Goal: Understand process/instructions: Learn how to perform a task or action

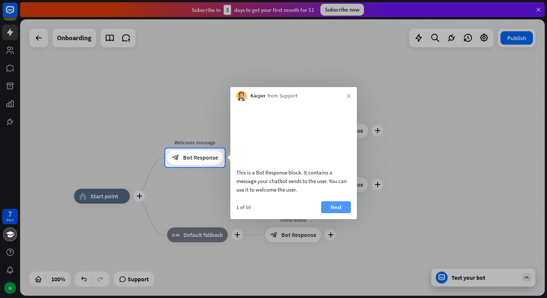
click at [337, 213] on button "Next" at bounding box center [336, 207] width 30 height 12
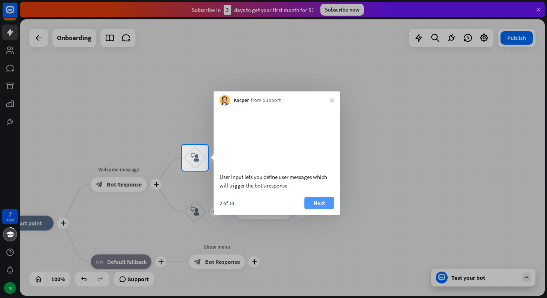
click at [318, 209] on button "Next" at bounding box center [319, 203] width 30 height 12
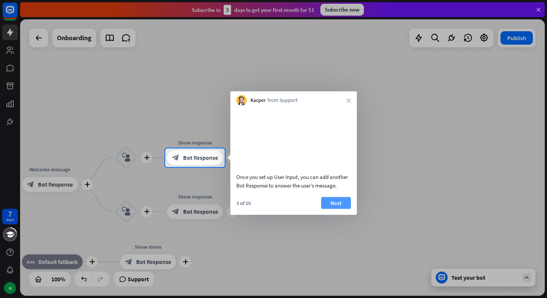
click at [330, 209] on button "Next" at bounding box center [336, 203] width 30 height 12
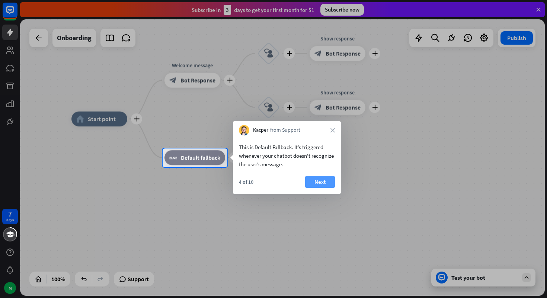
click at [321, 181] on button "Next" at bounding box center [320, 182] width 30 height 12
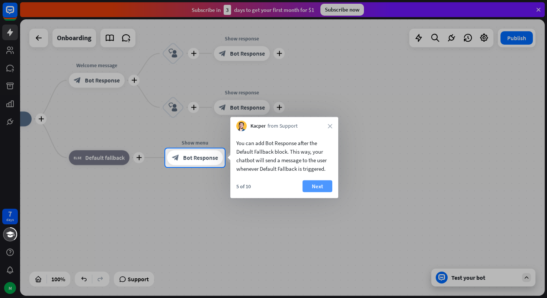
click at [322, 183] on button "Next" at bounding box center [317, 186] width 30 height 12
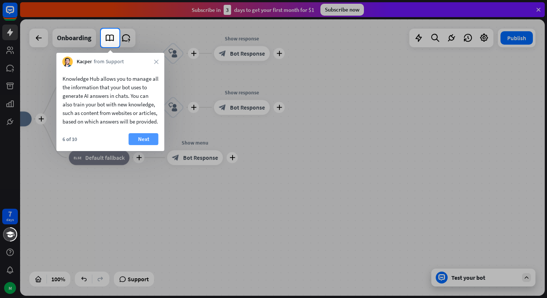
click at [138, 145] on button "Next" at bounding box center [144, 139] width 30 height 12
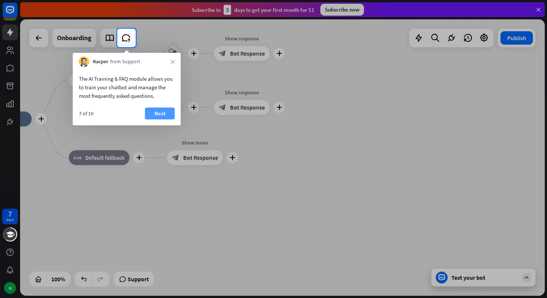
click at [155, 110] on button "Next" at bounding box center [160, 113] width 30 height 12
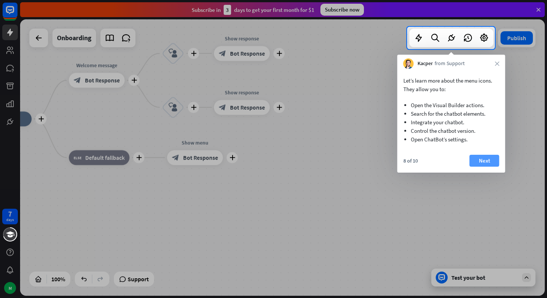
click at [486, 161] on button "Next" at bounding box center [484, 161] width 30 height 12
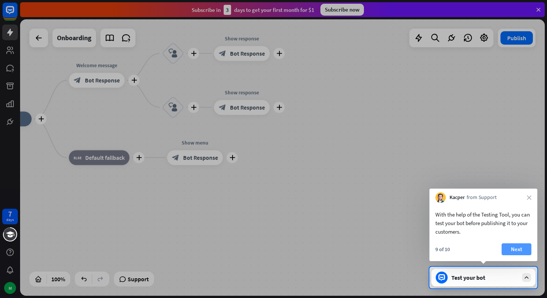
click at [517, 248] on button "Next" at bounding box center [516, 249] width 30 height 12
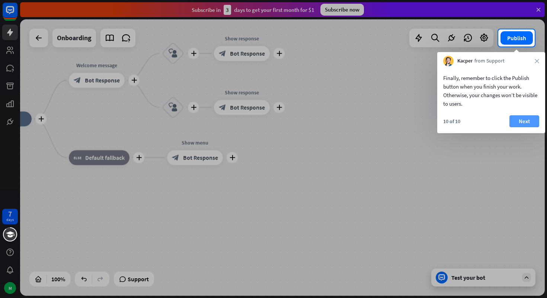
click at [522, 119] on button "Next" at bounding box center [524, 121] width 30 height 12
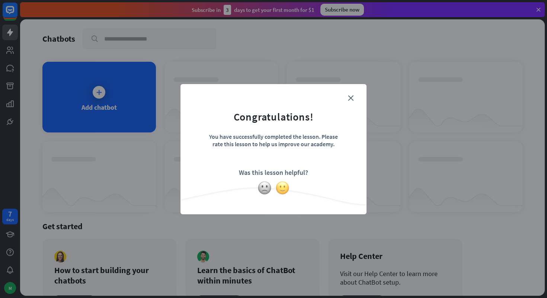
click at [280, 188] on img at bounding box center [282, 188] width 14 height 14
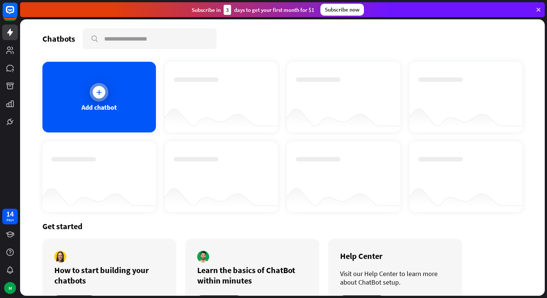
click at [97, 92] on icon at bounding box center [98, 92] width 7 height 7
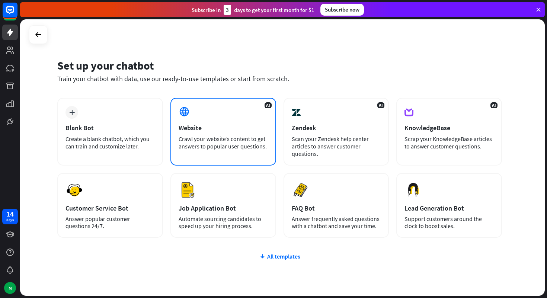
click at [236, 126] on div "Website" at bounding box center [223, 127] width 89 height 9
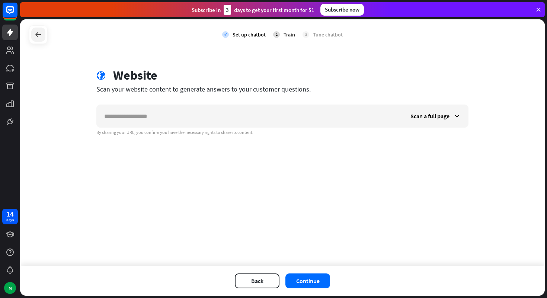
click at [38, 35] on icon at bounding box center [38, 34] width 9 height 9
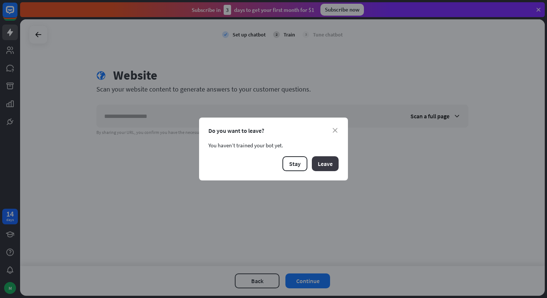
click at [330, 167] on button "Leave" at bounding box center [325, 163] width 27 height 15
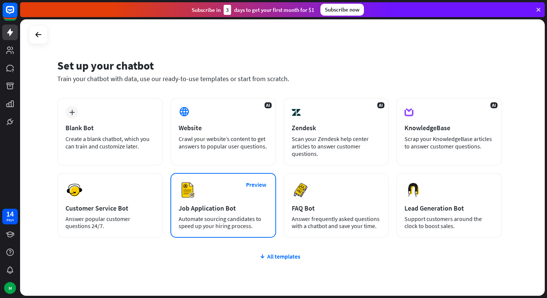
click at [254, 197] on div "Preview Job Application Bot Automate sourcing candidates to speed up your hirin…" at bounding box center [223, 205] width 106 height 65
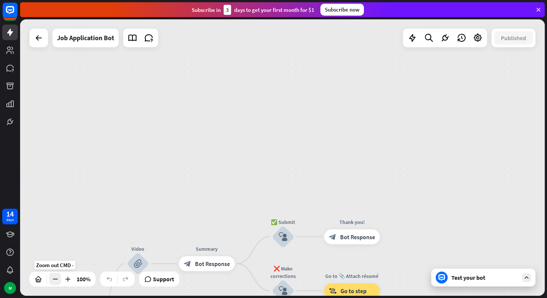
click at [53, 280] on icon at bounding box center [54, 278] width 7 height 7
click at [53, 279] on icon at bounding box center [54, 278] width 7 height 7
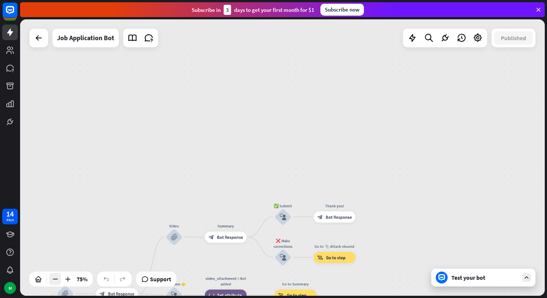
click at [54, 279] on icon at bounding box center [54, 278] width 7 height 7
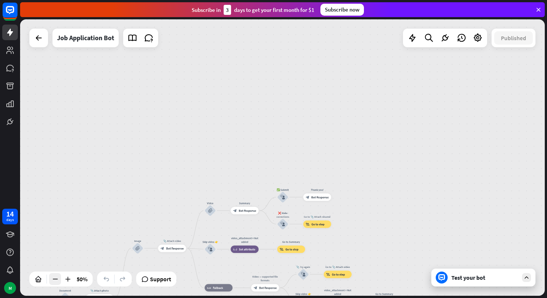
click at [54, 279] on icon at bounding box center [54, 278] width 7 height 7
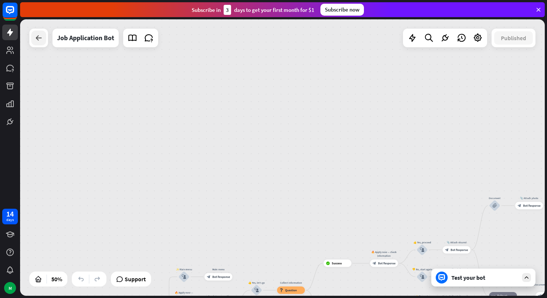
click at [36, 39] on icon at bounding box center [38, 37] width 9 height 9
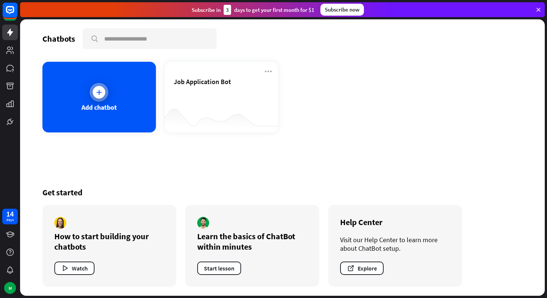
click at [103, 89] on icon at bounding box center [98, 92] width 7 height 7
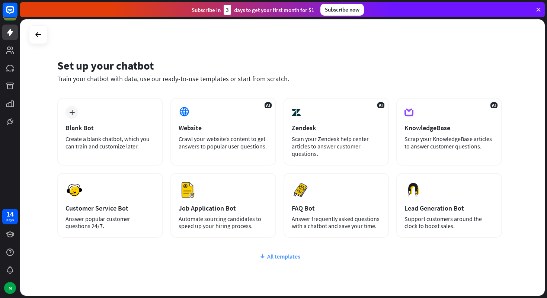
click at [290, 258] on div "All templates" at bounding box center [279, 256] width 444 height 7
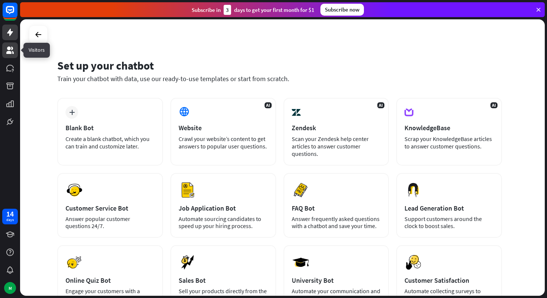
click at [10, 49] on icon at bounding box center [10, 50] width 9 height 9
